Goal: Task Accomplishment & Management: Use online tool/utility

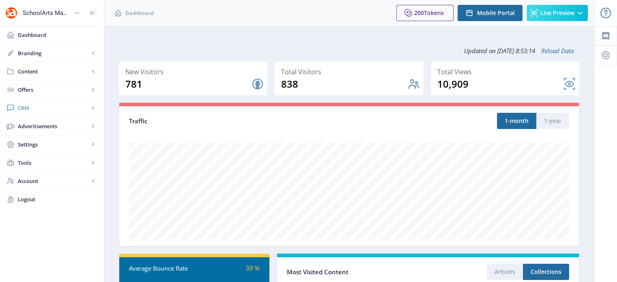
click at [39, 112] on span "CRM" at bounding box center [53, 108] width 71 height 8
click at [46, 126] on span "Readers" at bounding box center [61, 126] width 70 height 8
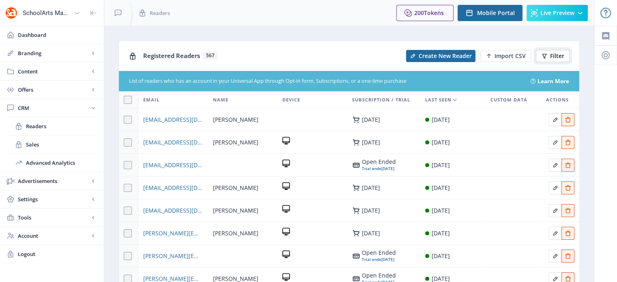
click at [556, 54] on span "Filter" at bounding box center [558, 56] width 14 height 6
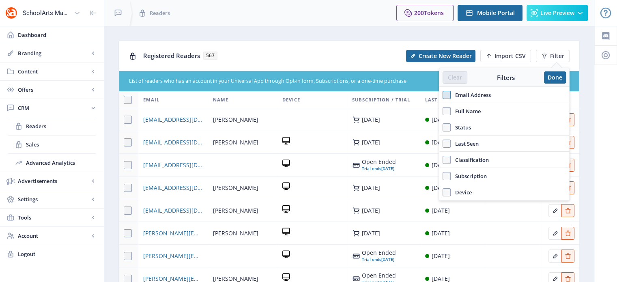
click at [445, 98] on span at bounding box center [447, 95] width 8 height 8
click at [443, 95] on input "Email Address" at bounding box center [443, 95] width 0 height 0
checkbox input "true"
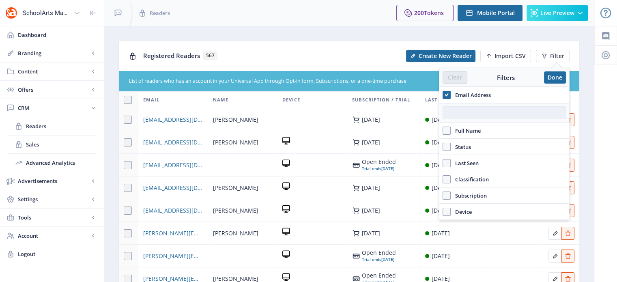
click at [453, 112] on input "text" at bounding box center [504, 112] width 123 height 13
paste input "[PERSON_NAME][EMAIL_ADDRESS][PERSON_NAME][DOMAIN_NAME]"
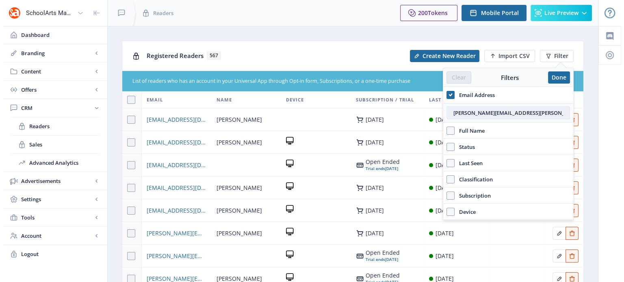
scroll to position [0, 5]
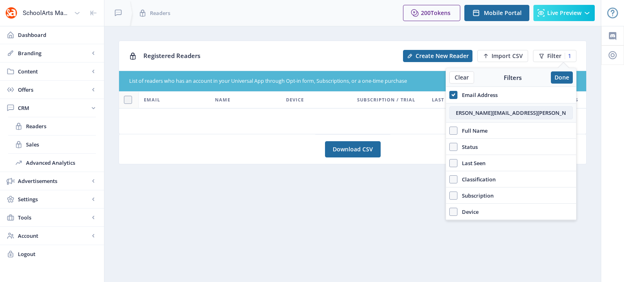
type input "[PERSON_NAME][EMAIL_ADDRESS][PERSON_NAME][DOMAIN_NAME]"
click at [561, 76] on button "Done" at bounding box center [562, 77] width 22 height 12
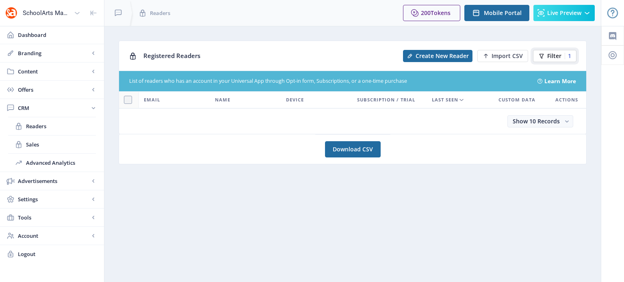
click at [548, 60] on button "Filter 1" at bounding box center [554, 56] width 43 height 12
